Goal: Find specific page/section: Find specific page/section

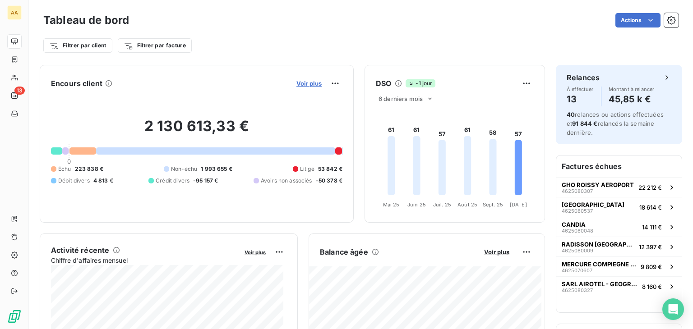
click at [309, 83] on span "Voir plus" at bounding box center [308, 83] width 25 height 7
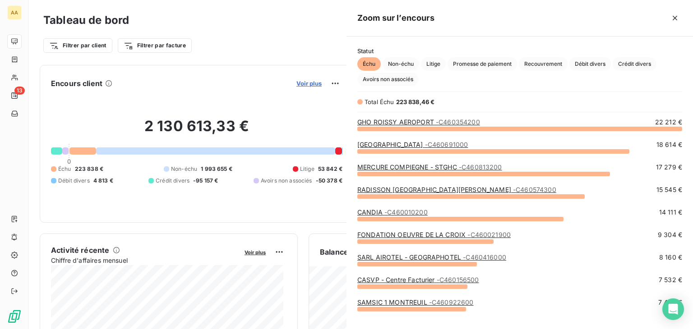
scroll to position [194, 339]
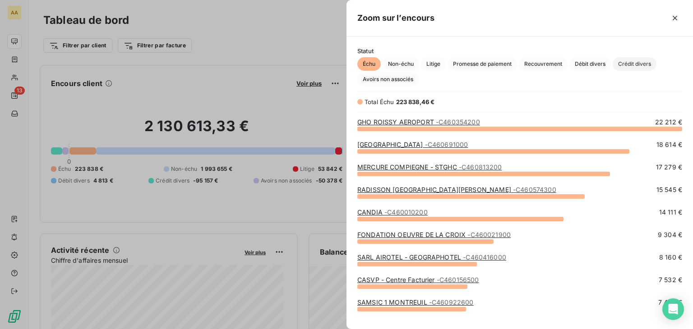
click at [632, 62] on span "Crédit divers" at bounding box center [635, 64] width 44 height 14
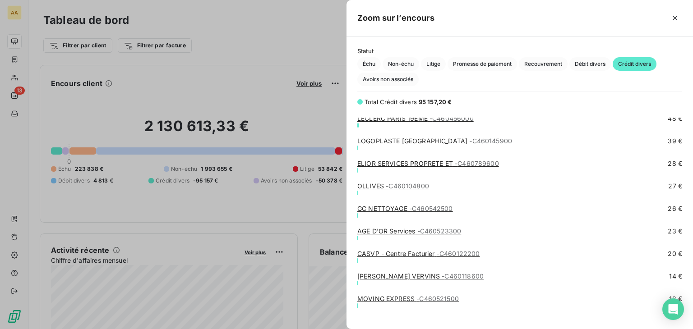
scroll to position [1344, 0]
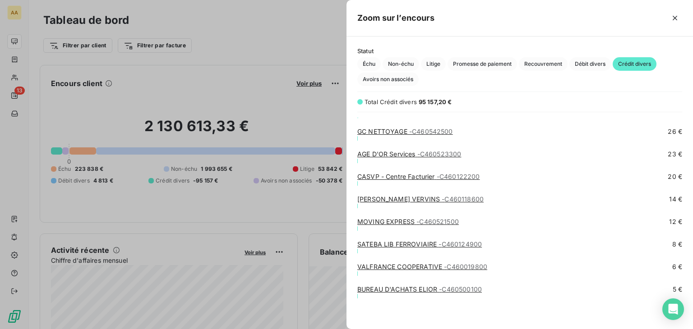
click at [257, 58] on div at bounding box center [346, 164] width 693 height 329
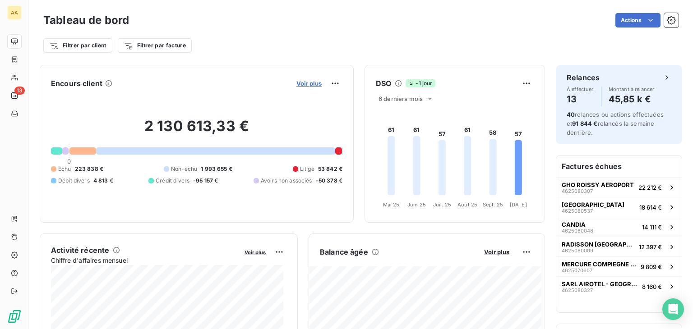
click at [303, 80] on span "Voir plus" at bounding box center [308, 83] width 25 height 7
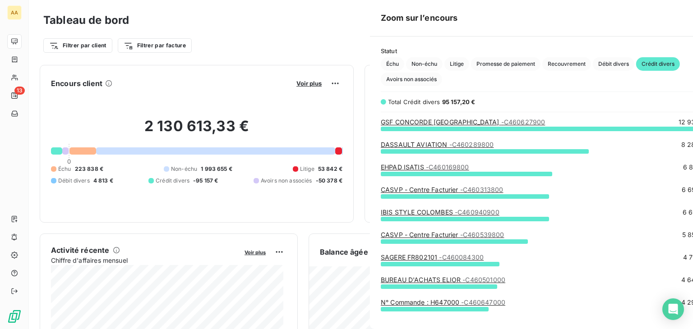
scroll to position [322, 339]
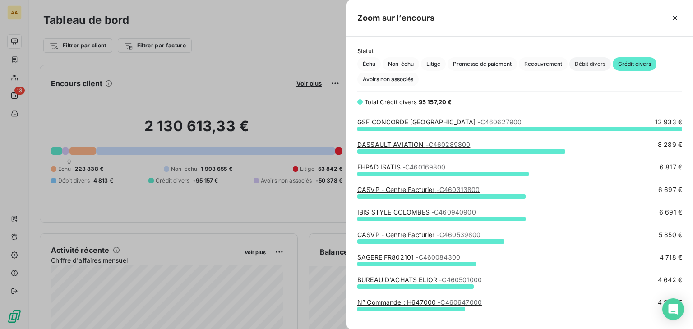
click at [584, 65] on span "Débit divers" at bounding box center [591, 64] width 42 height 14
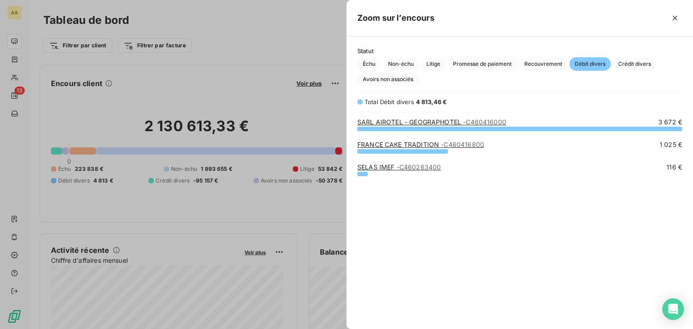
scroll to position [194, 339]
click at [552, 66] on span "Recouvrement" at bounding box center [543, 64] width 49 height 14
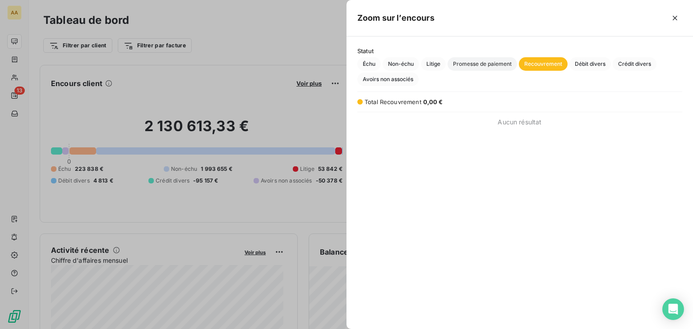
click at [500, 62] on span "Promesse de paiement" at bounding box center [482, 64] width 69 height 14
drag, startPoint x: 439, startPoint y: 65, endPoint x: 416, endPoint y: 70, distance: 23.2
click at [438, 65] on span "Litige" at bounding box center [433, 64] width 25 height 14
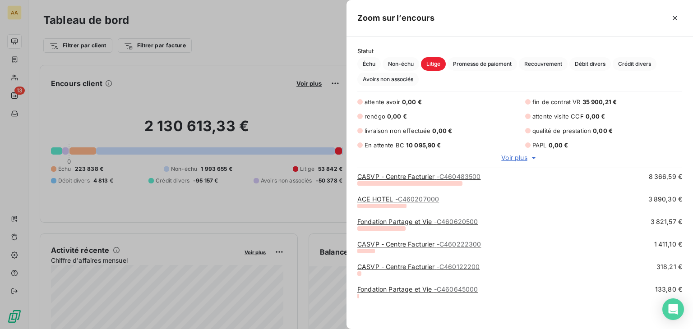
scroll to position [0, 0]
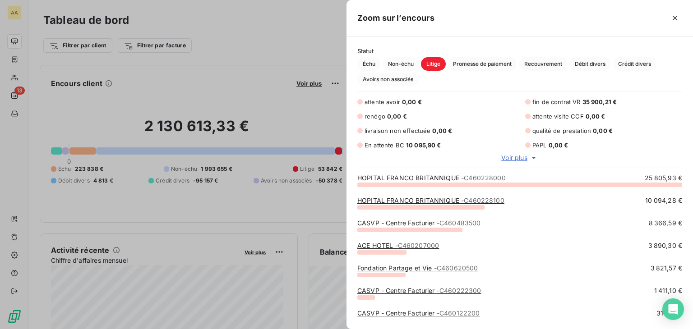
click at [297, 53] on div at bounding box center [346, 164] width 693 height 329
